Goal: Task Accomplishment & Management: Use online tool/utility

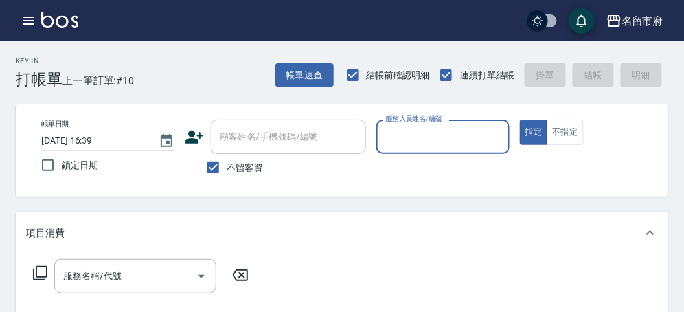
click at [428, 133] on input "服務人員姓名/編號" at bounding box center [442, 137] width 121 height 23
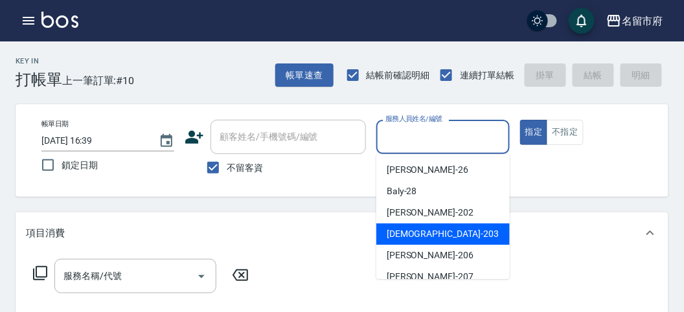
click at [399, 234] on span "聖德 -203" at bounding box center [443, 234] width 112 height 14
type input "聖德-203"
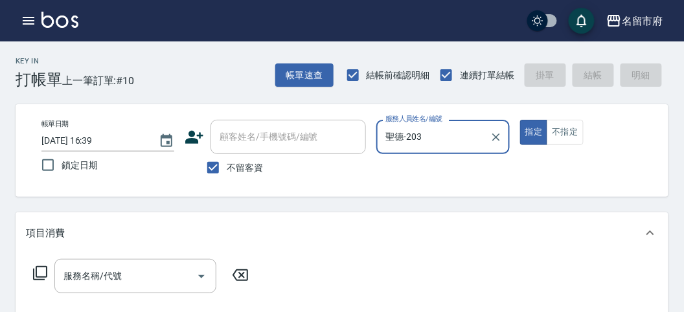
click at [35, 273] on icon at bounding box center [40, 274] width 16 height 16
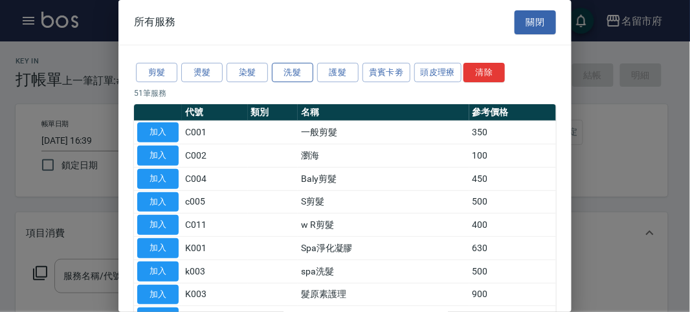
click at [282, 72] on button "洗髮" at bounding box center [292, 73] width 41 height 20
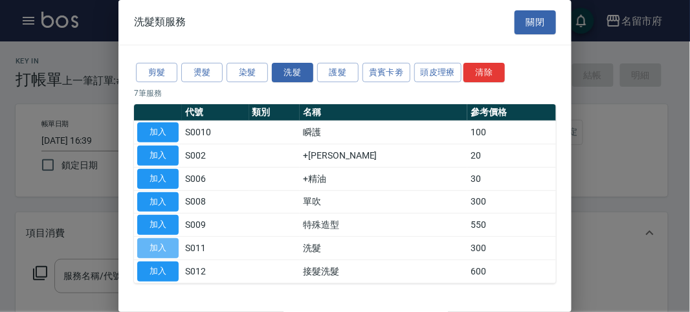
drag, startPoint x: 162, startPoint y: 251, endPoint x: 323, endPoint y: 214, distance: 165.6
click at [161, 251] on button "加入" at bounding box center [157, 248] width 41 height 20
type input "洗髮(S011)"
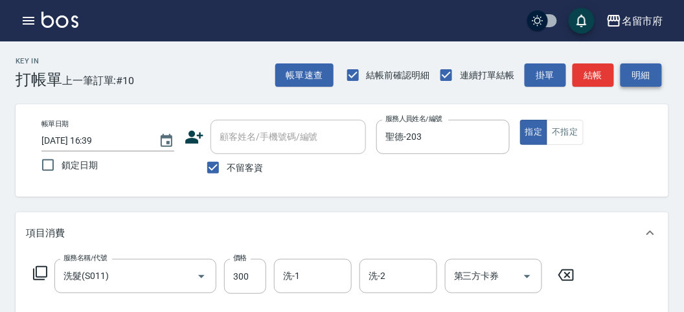
click at [644, 78] on button "明細" at bounding box center [640, 75] width 41 height 24
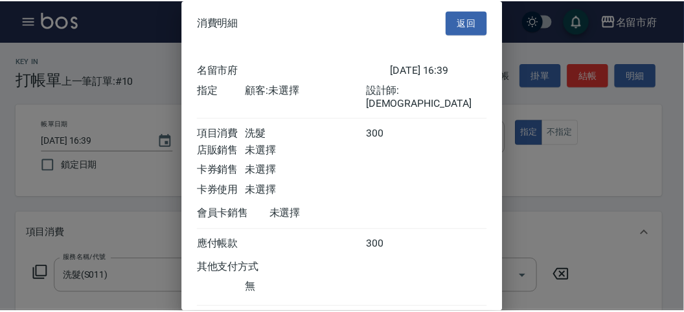
scroll to position [72, 0]
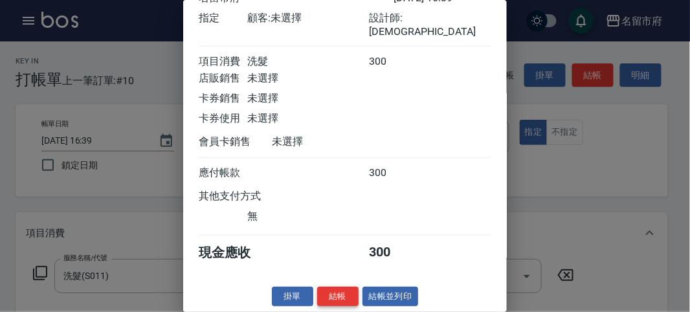
click at [341, 301] on button "結帳" at bounding box center [337, 297] width 41 height 20
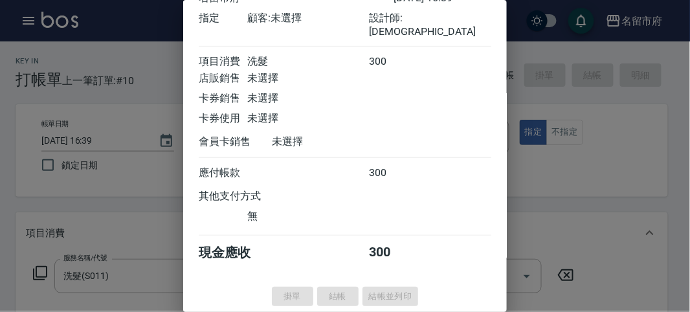
type input "[DATE] 17:43"
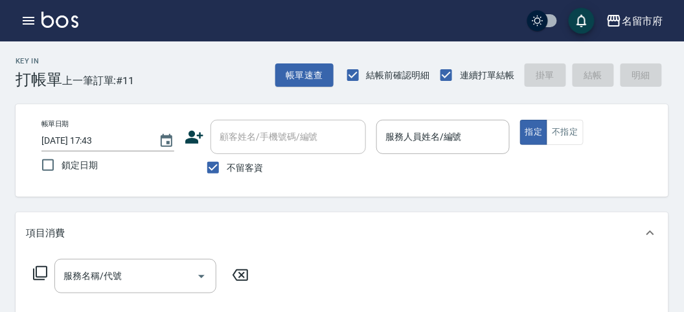
click at [582, 122] on div "指定 不指定" at bounding box center [586, 132] width 133 height 25
click at [574, 137] on button "不指定" at bounding box center [565, 132] width 36 height 25
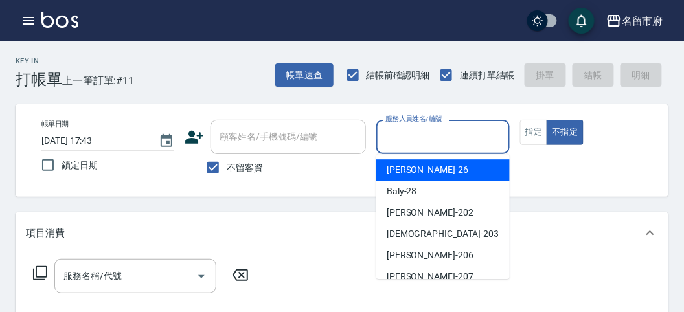
click at [476, 143] on input "服務人員姓名/編號" at bounding box center [442, 137] width 121 height 23
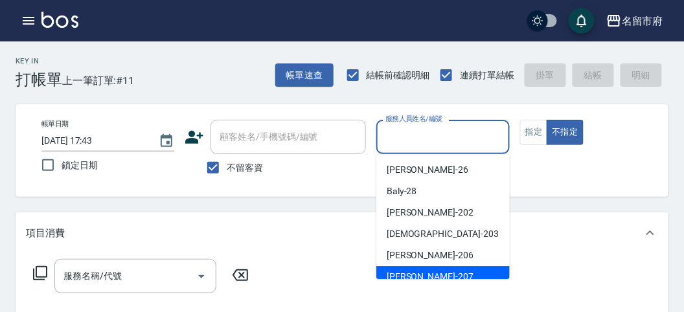
click at [407, 276] on span "[PERSON_NAME] -207" at bounding box center [430, 277] width 87 height 14
type input "[PERSON_NAME]-207"
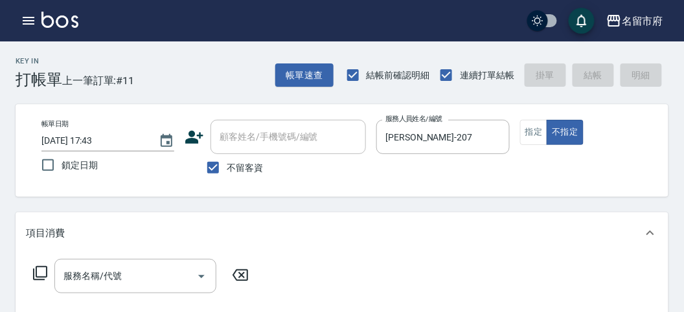
click at [45, 272] on icon at bounding box center [40, 274] width 16 height 16
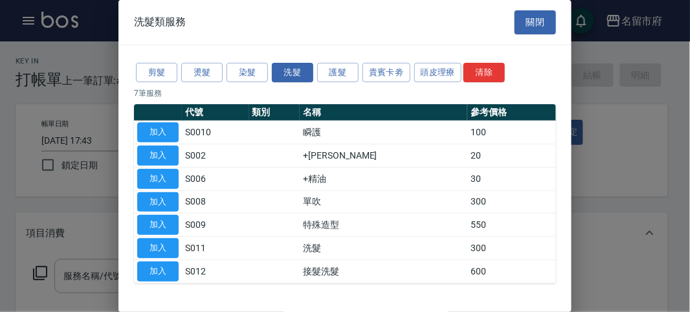
click at [157, 246] on button "加入" at bounding box center [157, 248] width 41 height 20
type input "洗髮(S011)"
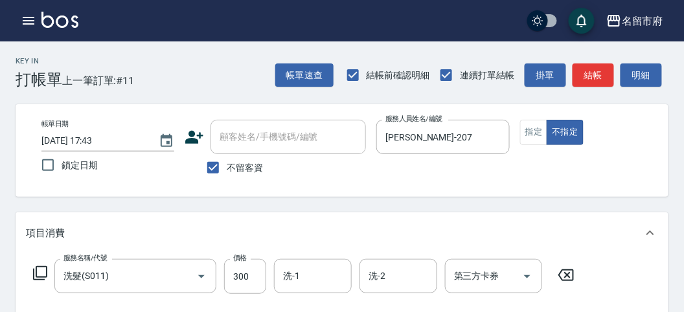
click at [43, 277] on icon at bounding box center [40, 273] width 14 height 14
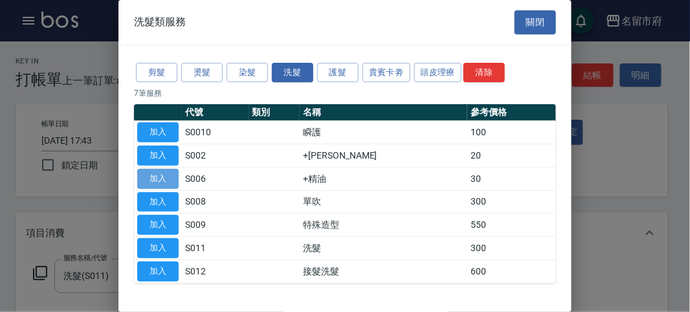
click at [152, 182] on button "加入" at bounding box center [157, 179] width 41 height 20
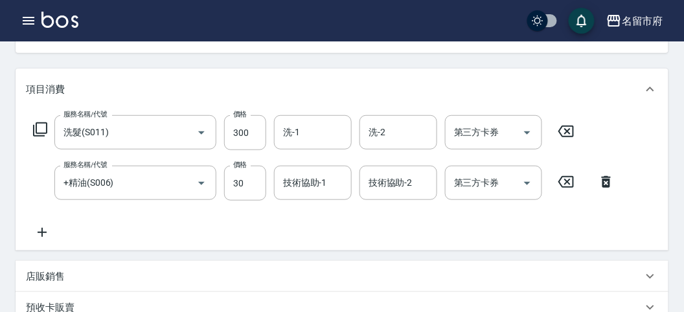
scroll to position [216, 0]
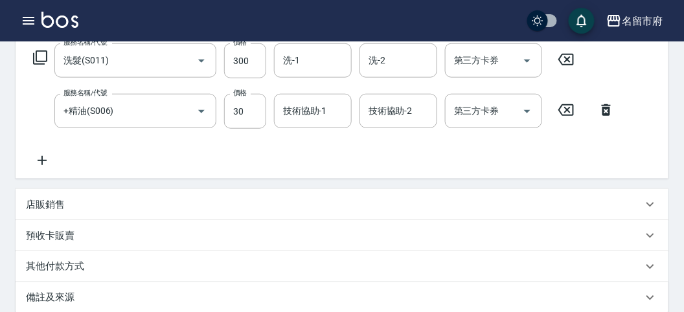
type input "[DATE] 17:50"
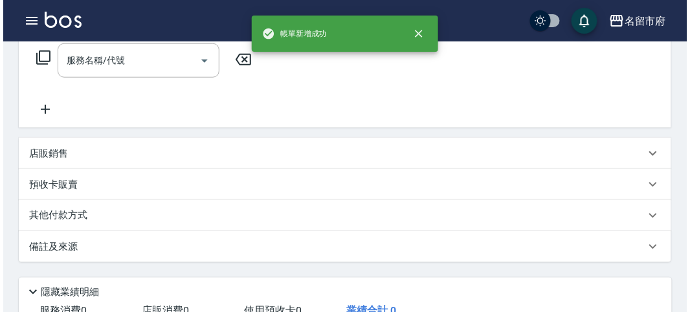
scroll to position [0, 0]
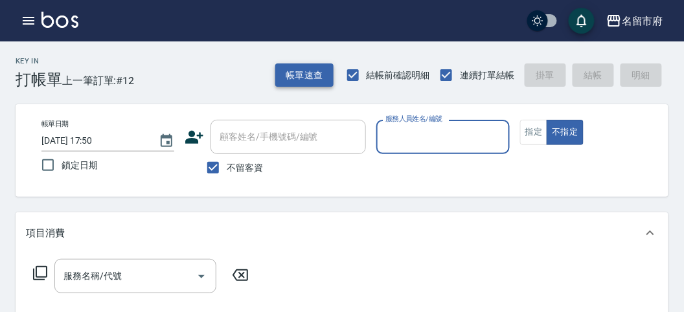
click at [297, 80] on button "帳單速查" at bounding box center [304, 75] width 58 height 24
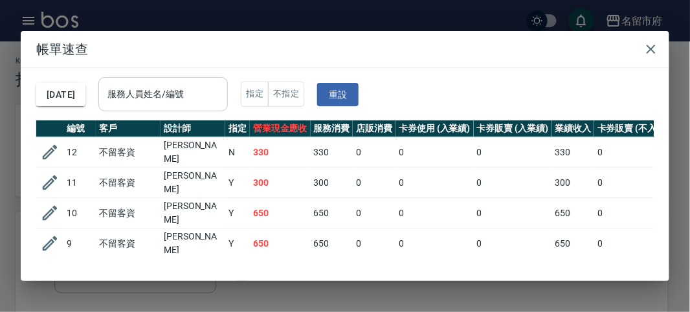
click at [203, 97] on input "服務人員姓名/編號" at bounding box center [163, 94] width 118 height 23
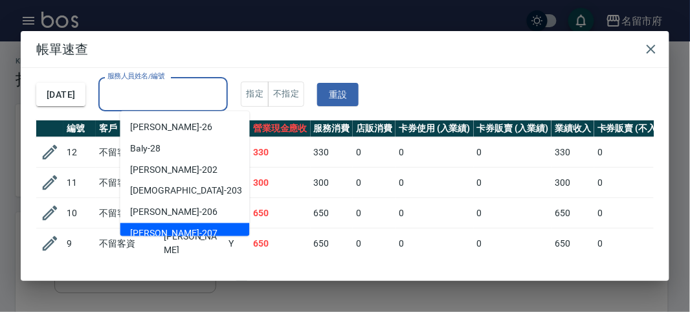
click at [199, 228] on div "[PERSON_NAME] -207" at bounding box center [185, 233] width 130 height 21
type input "[PERSON_NAME]-207"
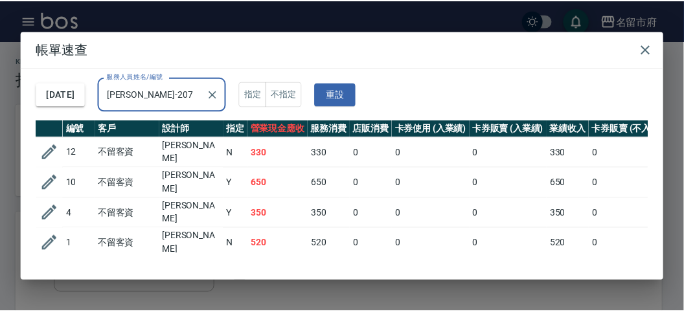
scroll to position [23, 0]
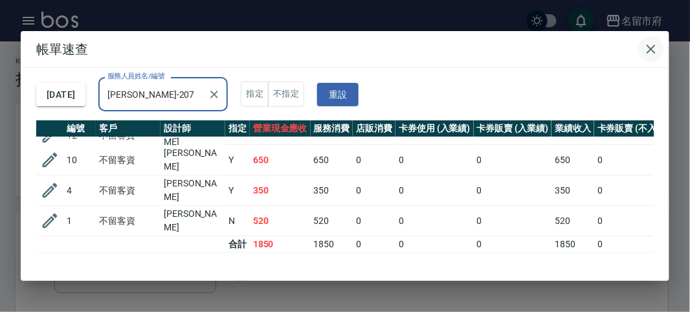
click at [650, 58] on button "button" at bounding box center [652, 49] width 26 height 26
